Goal: Task Accomplishment & Management: Complete application form

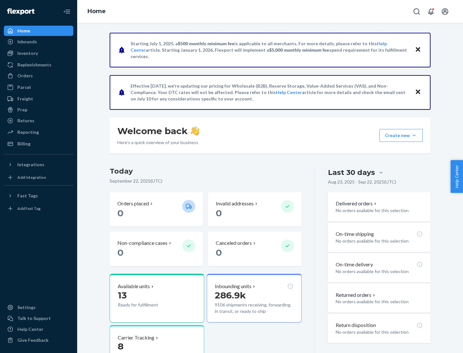
click at [414, 136] on button "Create new Create new inbound Create new order Create new product" at bounding box center [400, 135] width 43 height 13
click at [39, 42] on div "Inbounds" at bounding box center [38, 41] width 68 height 9
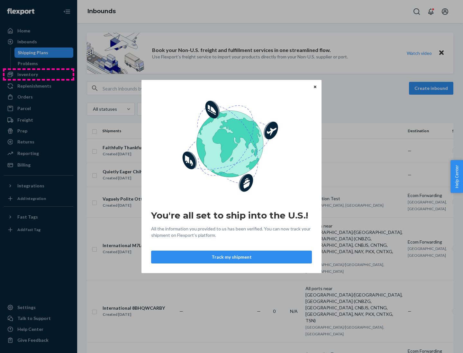
click at [39, 75] on div "You're all set to ship into the U.S.! All the information you provided to us ha…" at bounding box center [231, 176] width 463 height 353
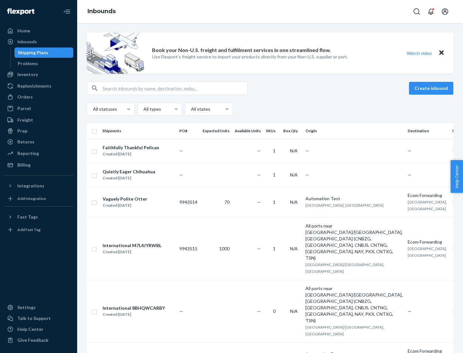
click at [270, 12] on div "Inbounds" at bounding box center [270, 11] width 386 height 23
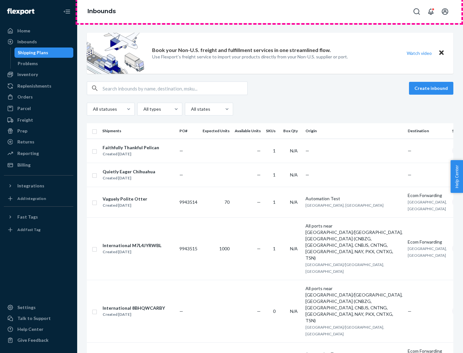
click at [270, 12] on div "Inbounds" at bounding box center [270, 11] width 386 height 23
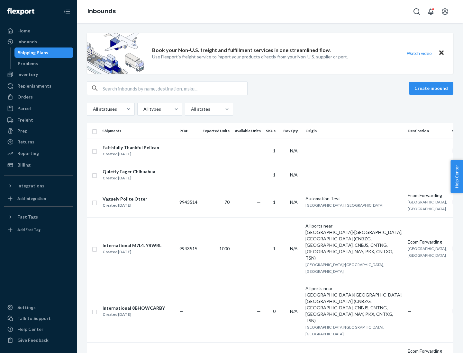
click at [270, 109] on div "All statuses All types All states" at bounding box center [270, 109] width 366 height 13
click at [32, 53] on div "Shipping Plans" at bounding box center [33, 52] width 31 height 6
click at [432, 88] on button "Create inbound" at bounding box center [431, 88] width 44 height 13
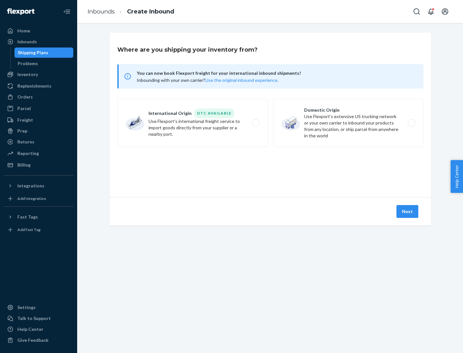
click at [192, 123] on label "International Origin DTC Available Use Flexport's international freight service…" at bounding box center [192, 123] width 150 height 48
click at [255, 123] on input "International Origin DTC Available Use Flexport's international freight service…" at bounding box center [257, 123] width 4 height 4
radio input "true"
click at [270, 168] on icon at bounding box center [270, 168] width 19 height 19
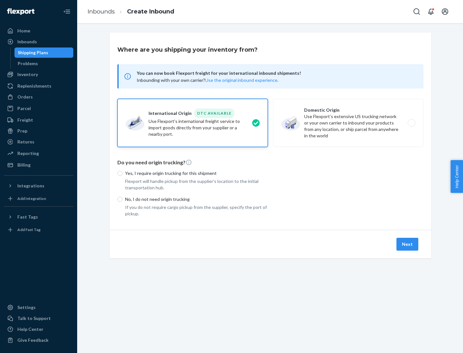
click at [196, 173] on p "Yes, I require origin trucking for this shipment" at bounding box center [196, 173] width 143 height 6
click at [122, 173] on input "Yes, I require origin trucking for this shipment" at bounding box center [119, 173] width 5 height 5
radio input "true"
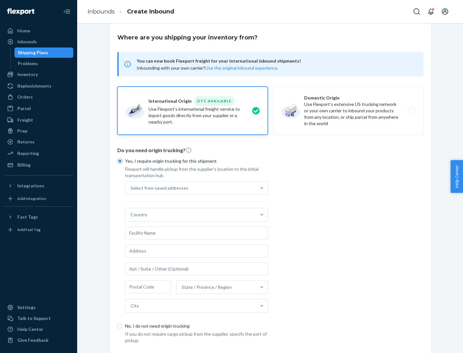
click at [191, 188] on div "Select from saved addresses" at bounding box center [190, 188] width 130 height 13
click at [131, 188] on input "Select from saved addresses" at bounding box center [130, 188] width 1 height 6
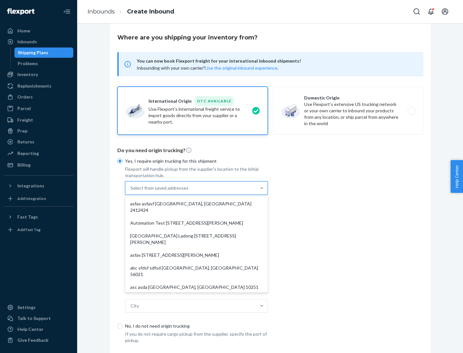
scroll to position [28, 0]
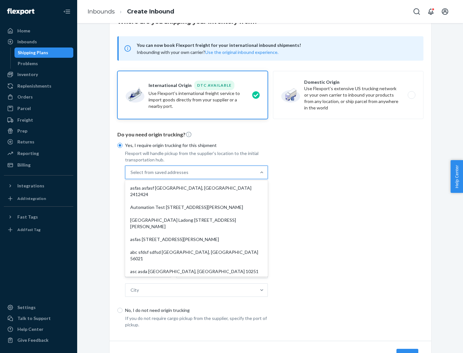
click at [196, 188] on div "asfas asfasf [GEOGRAPHIC_DATA], [GEOGRAPHIC_DATA] 2412424" at bounding box center [196, 191] width 140 height 19
click at [131, 176] on input "option asfas asfasf [GEOGRAPHIC_DATA], [GEOGRAPHIC_DATA] 2412424 focused, 1 of …" at bounding box center [130, 172] width 1 height 6
type input "asfas"
type input "asfasf"
type input "2412424"
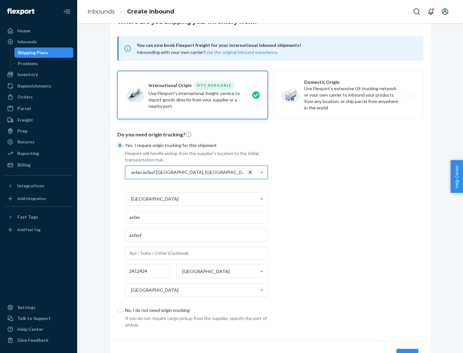
scroll to position [60, 0]
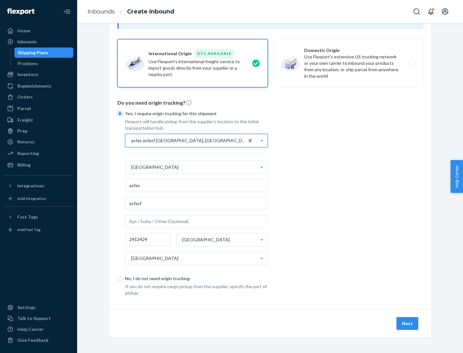
click at [407, 324] on button "Next" at bounding box center [407, 323] width 22 height 13
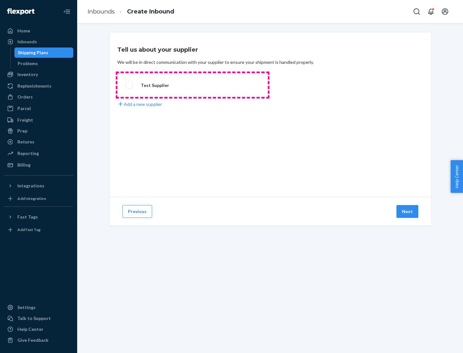
click at [192, 85] on label "Test Supplier" at bounding box center [192, 85] width 150 height 24
click at [129, 85] on input "Test Supplier" at bounding box center [127, 85] width 4 height 4
radio input "true"
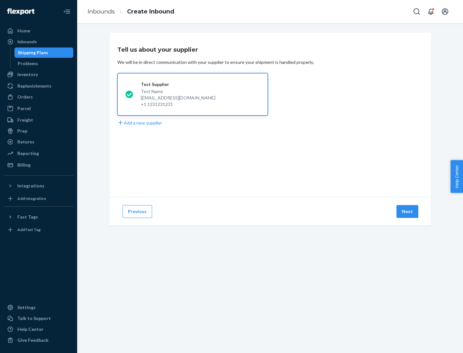
click at [407, 212] on button "Next" at bounding box center [407, 211] width 22 height 13
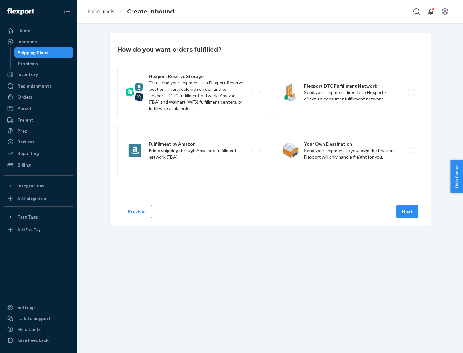
click at [192, 151] on label "Fulfillment by Amazon Prime shipping through Amazon’s fulfillment network (FBA)." at bounding box center [192, 150] width 150 height 51
click at [255, 151] on input "Fulfillment by Amazon Prime shipping through Amazon’s fulfillment network (FBA)." at bounding box center [257, 151] width 4 height 4
radio input "true"
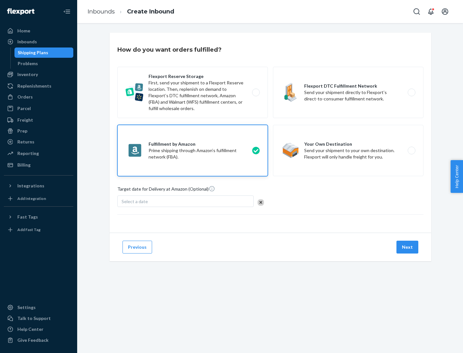
click at [407, 247] on button "Next" at bounding box center [407, 247] width 22 height 13
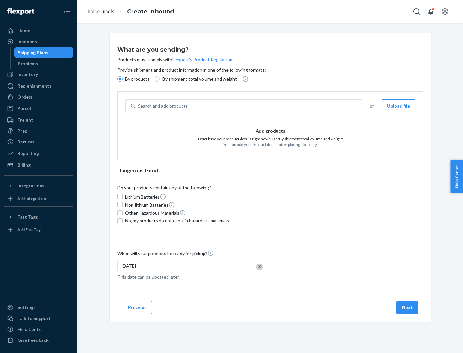
click at [198, 79] on p "By shipment total volume and weight" at bounding box center [199, 79] width 75 height 6
click at [160, 79] on input "By shipment total volume and weight" at bounding box center [157, 78] width 5 height 5
radio input "true"
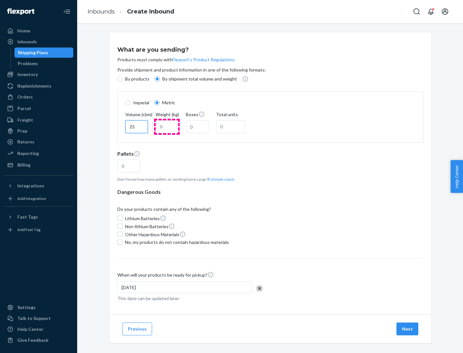
type input "25"
type input "100"
type input "50"
type input "500"
click at [219, 179] on button "Estimate count" at bounding box center [221, 179] width 26 height 5
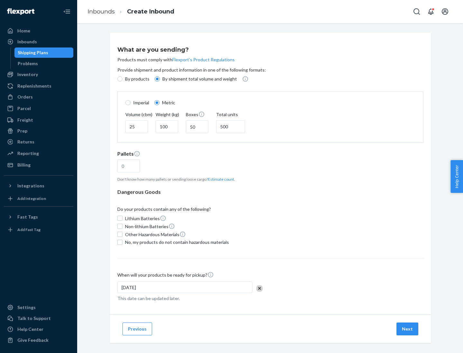
type input "16"
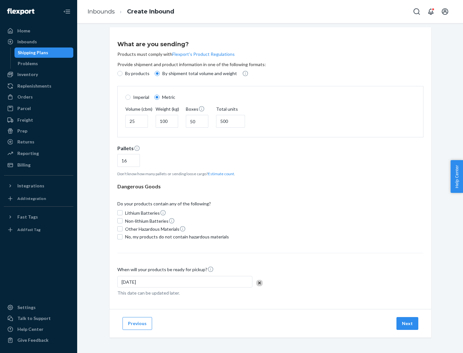
click at [176, 237] on span "No, my products do not contain hazardous materials" at bounding box center [177, 237] width 104 height 6
click at [122, 237] on input "No, my products do not contain hazardous materials" at bounding box center [119, 237] width 5 height 5
checkbox input "true"
click at [407, 324] on button "Next" at bounding box center [407, 323] width 22 height 13
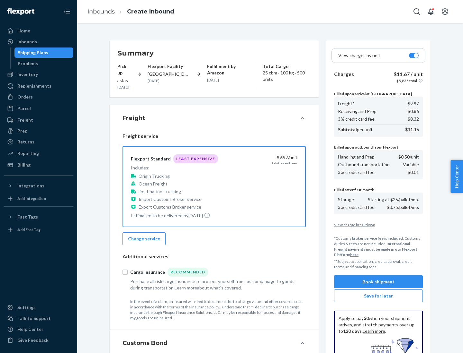
scroll to position [94, 0]
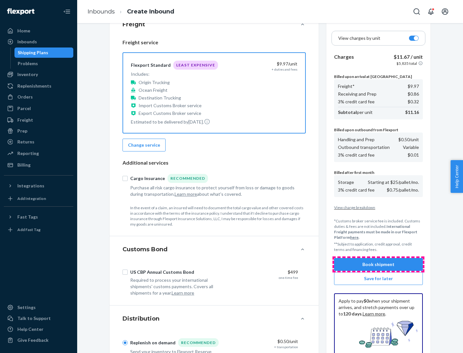
click at [378, 265] on button "Book shipment" at bounding box center [378, 264] width 89 height 13
